Goal: Transaction & Acquisition: Purchase product/service

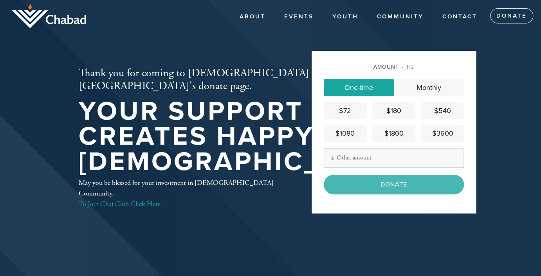
type input "1000"
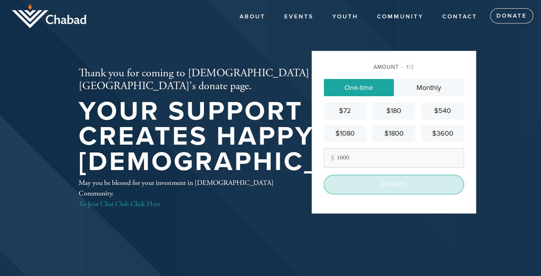
click at [359, 188] on input "Donate" at bounding box center [394, 185] width 140 height 20
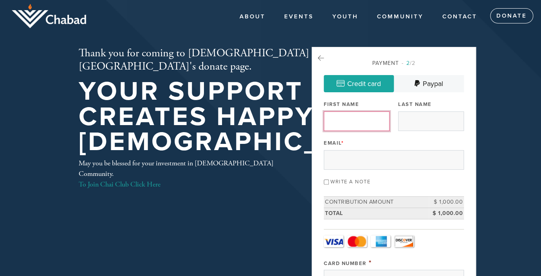
click at [343, 119] on input "First Name" at bounding box center [357, 122] width 66 height 20
type input "Yonah"
type input "Berwaldt"
type input "[EMAIL_ADDRESS][DOMAIN_NAME]"
click at [327, 180] on input "Write a note" at bounding box center [326, 182] width 5 height 5
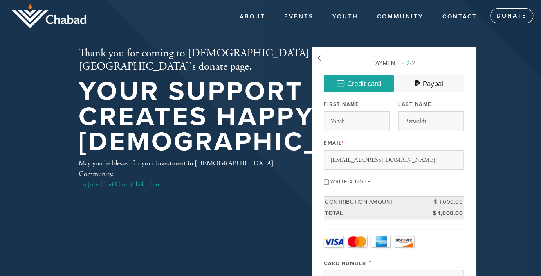
checkbox input "true"
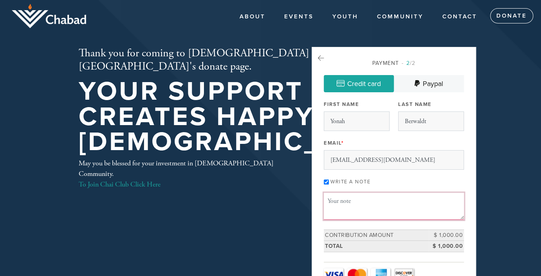
click at [332, 199] on textarea "Message or dedication" at bounding box center [394, 206] width 140 height 27
click at [415, 211] on textarea "For Kiddush sponsorship re "moving to [GEOGRAPHIC_DATA]." Preferably for the da…" at bounding box center [394, 206] width 140 height 27
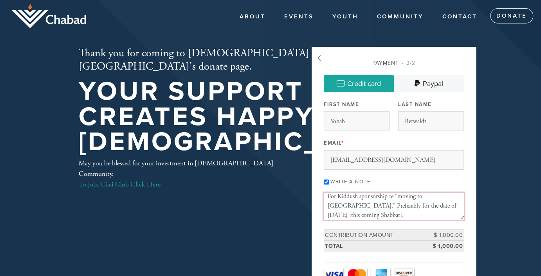
type textarea "For Kiddush sponsorship re "moving to [GEOGRAPHIC_DATA]." Preferably for the da…"
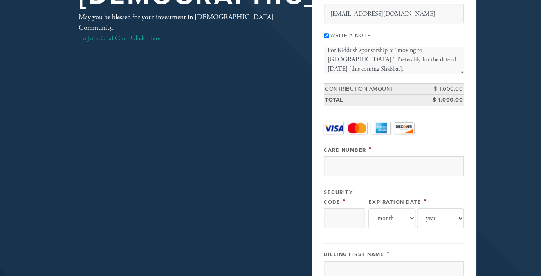
scroll to position [182, 0]
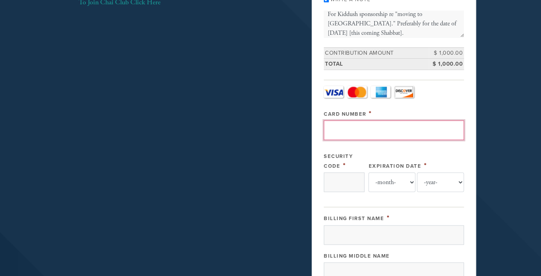
drag, startPoint x: 383, startPoint y: 122, endPoint x: 378, endPoint y: 80, distance: 42.2
click at [378, 80] on fieldset "[DOMAIN_NAME] (Credit Card) Card Type - select - Visa MasterCard Amex Discover …" at bounding box center [394, 142] width 140 height 124
type input "[CREDIT_CARD_NUMBER]"
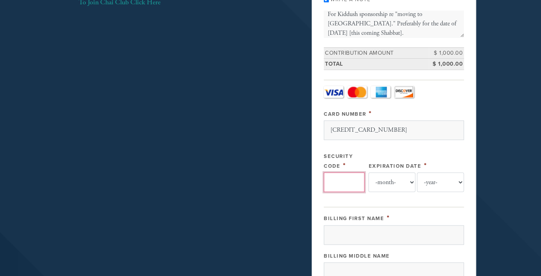
click at [348, 186] on input "Security Code" at bounding box center [344, 183] width 41 height 20
type input "028"
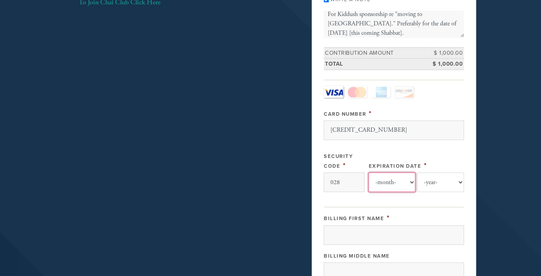
click at [394, 186] on select "-month- 01 02 03 04 05 06 07 08 09 10 11 12" at bounding box center [392, 183] width 47 height 20
select select "6"
click at [369, 173] on select "-month- 01 02 03 04 05 06 07 08 09 10 11 12" at bounding box center [392, 183] width 47 height 20
click at [437, 180] on select "-year- 2025 2026 2027 2028 2029 2030 2031 2032 2033 2034 2035" at bounding box center [440, 183] width 47 height 20
select select "2029"
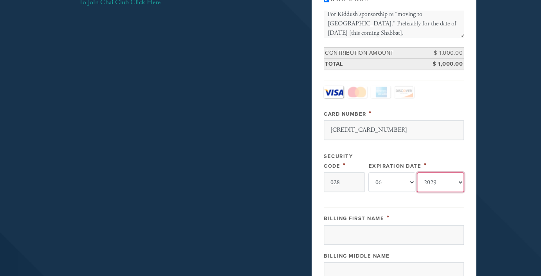
click at [417, 173] on select "-year- 2025 2026 2027 2028 2029 2030 2031 2032 2033 2034 2035" at bounding box center [440, 183] width 47 height 20
click at [467, 166] on div "Payment 2 /2 Credit card [GEOGRAPHIC_DATA] Payment Processor Pay Later Credit C…" at bounding box center [394, 191] width 164 height 653
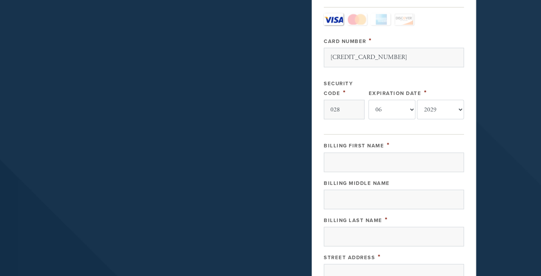
scroll to position [257, 0]
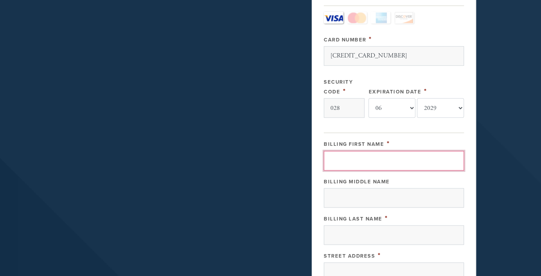
click at [398, 154] on input "Billing First Name" at bounding box center [394, 161] width 140 height 20
type input "Efrat"
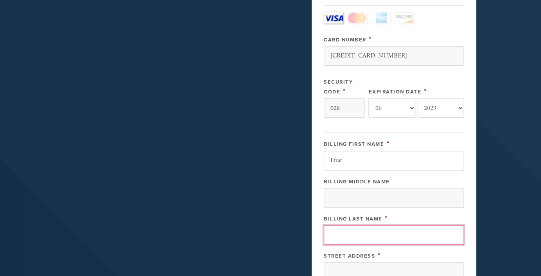
type input "[PERSON_NAME]"
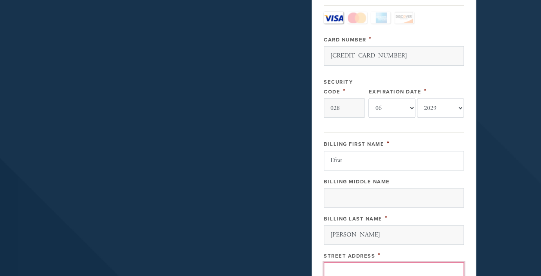
type input "[STREET_ADDRESS][PERSON_NAME]"
type input "PALO ALTO"
type input "94303"
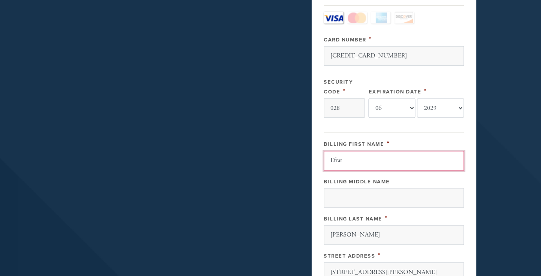
scroll to position [446, 0]
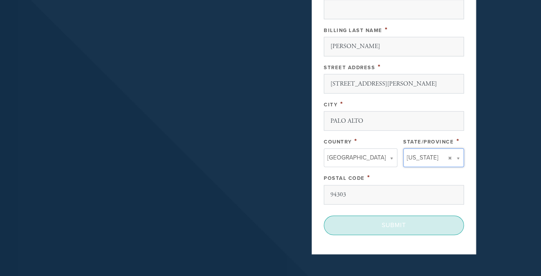
type input "CA"
type input "[GEOGRAPHIC_DATA]"
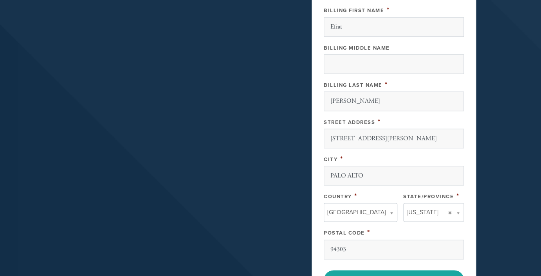
scroll to position [390, 0]
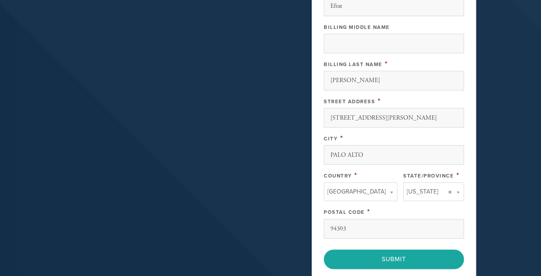
scroll to position [412, 0]
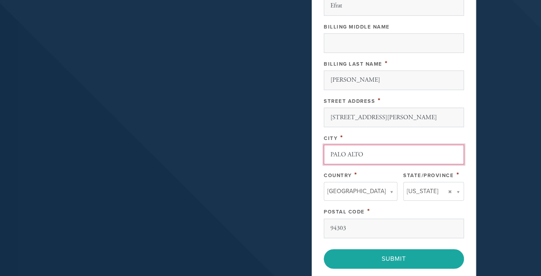
drag, startPoint x: 376, startPoint y: 157, endPoint x: 228, endPoint y: 146, distance: 149.2
type input "[GEOGRAPHIC_DATA]"
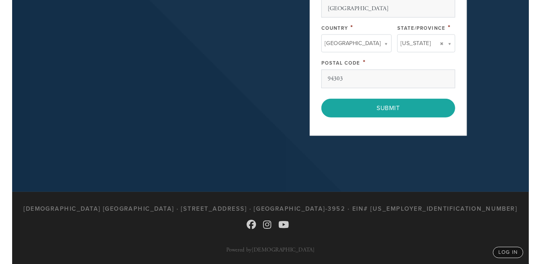
scroll to position [558, 0]
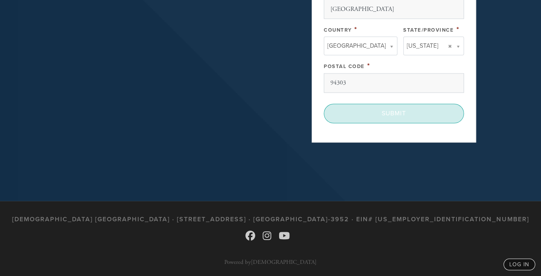
click at [385, 111] on input "Submit" at bounding box center [394, 114] width 140 height 20
